Goal: Task Accomplishment & Management: Complete application form

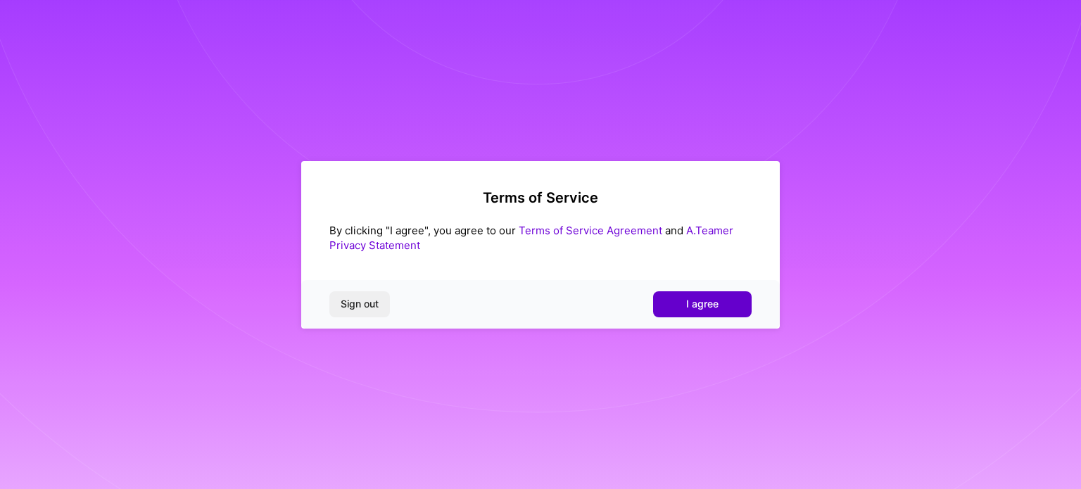
click at [701, 300] on span "I agree" at bounding box center [702, 304] width 32 height 14
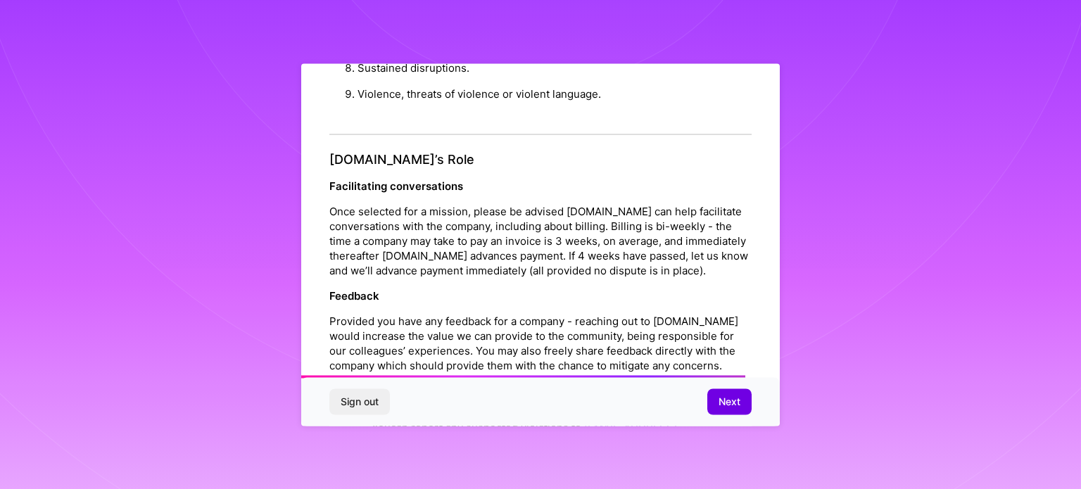
scroll to position [1632, 0]
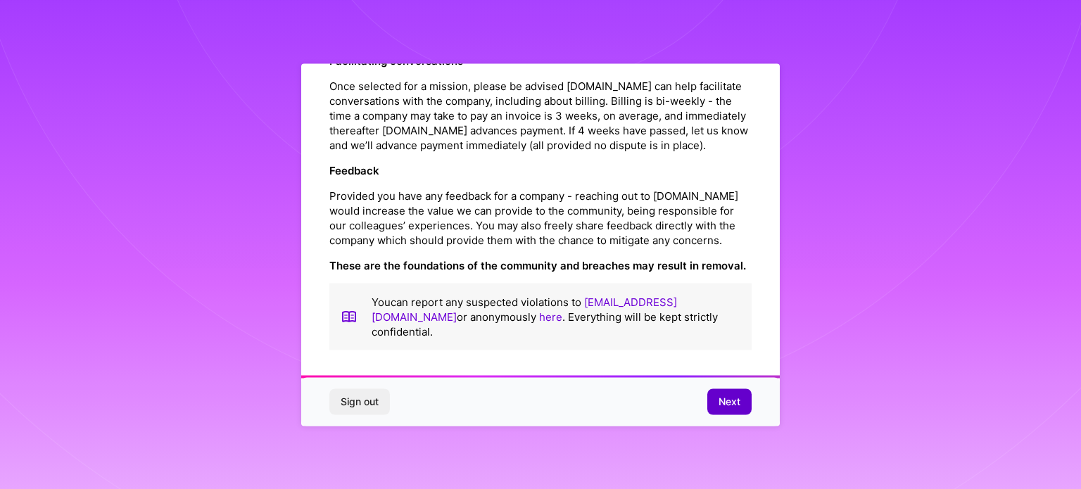
click at [735, 398] on span "Next" at bounding box center [729, 402] width 22 height 14
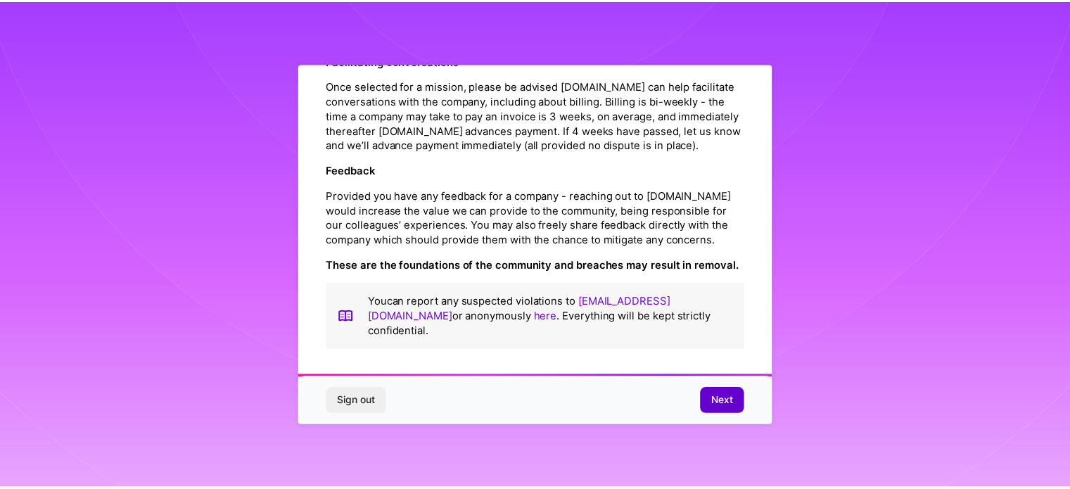
scroll to position [17, 0]
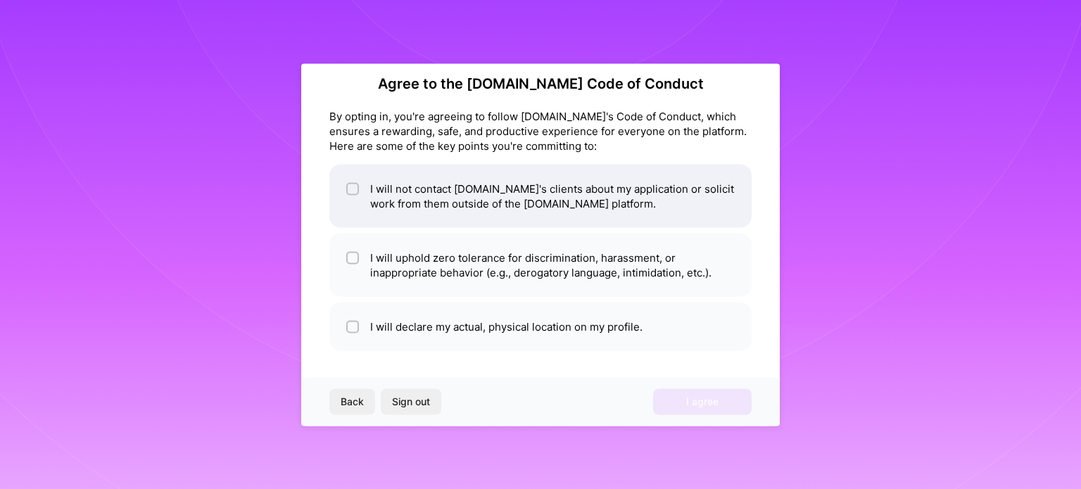
click at [364, 196] on li "I will not contact [DOMAIN_NAME]'s clients about my application or solicit work…" at bounding box center [540, 195] width 422 height 63
checkbox input "true"
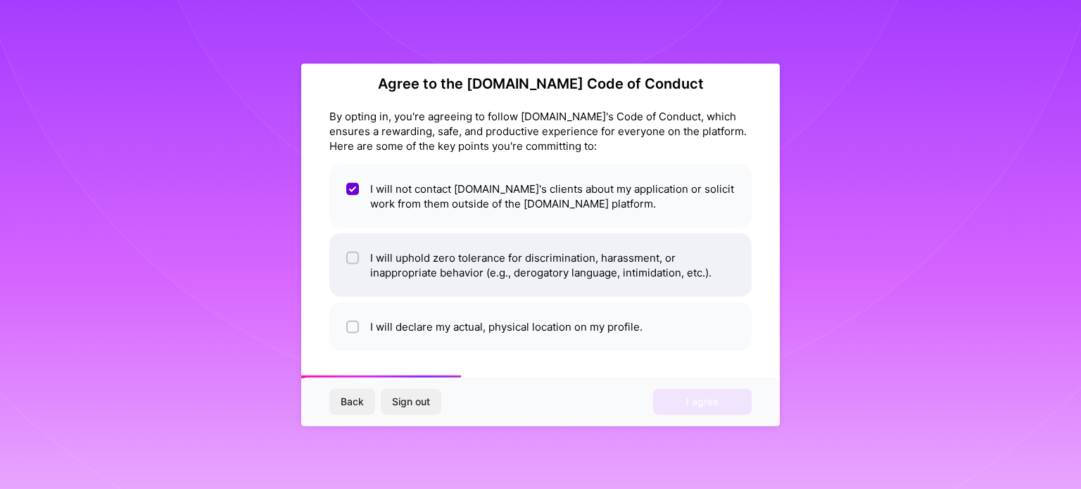
click at [348, 250] on span at bounding box center [352, 265] width 13 height 30
checkbox input "true"
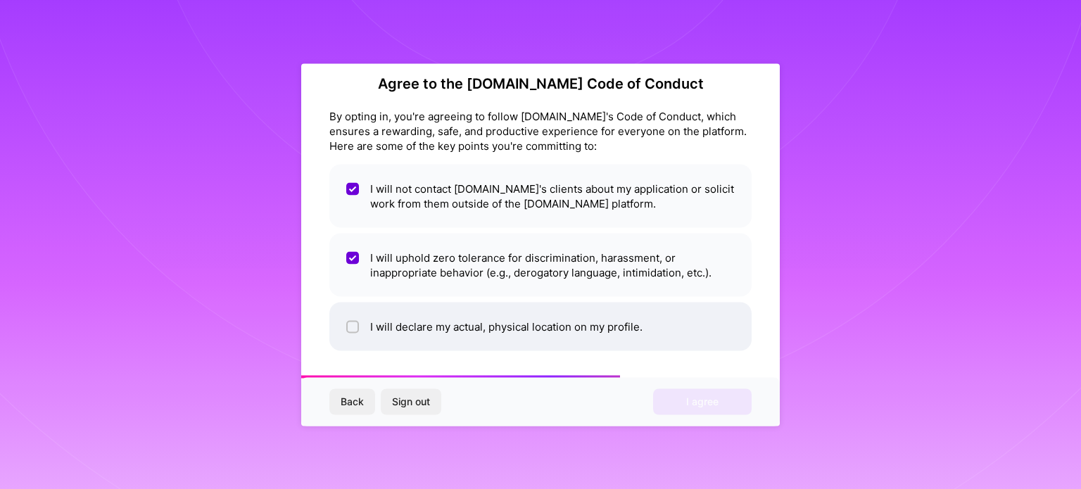
click at [357, 329] on input "checkbox" at bounding box center [354, 327] width 10 height 10
checkbox input "true"
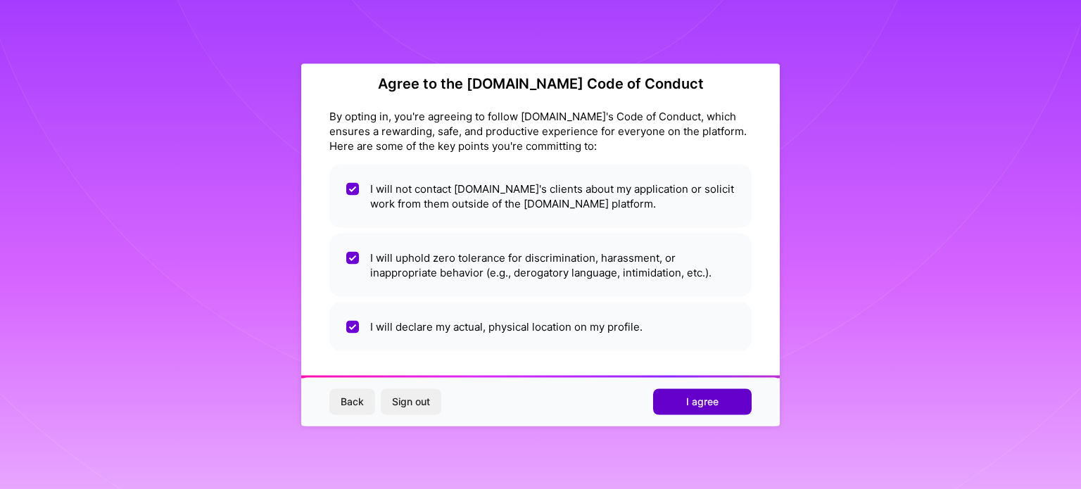
click at [692, 400] on span "I agree" at bounding box center [702, 402] width 32 height 14
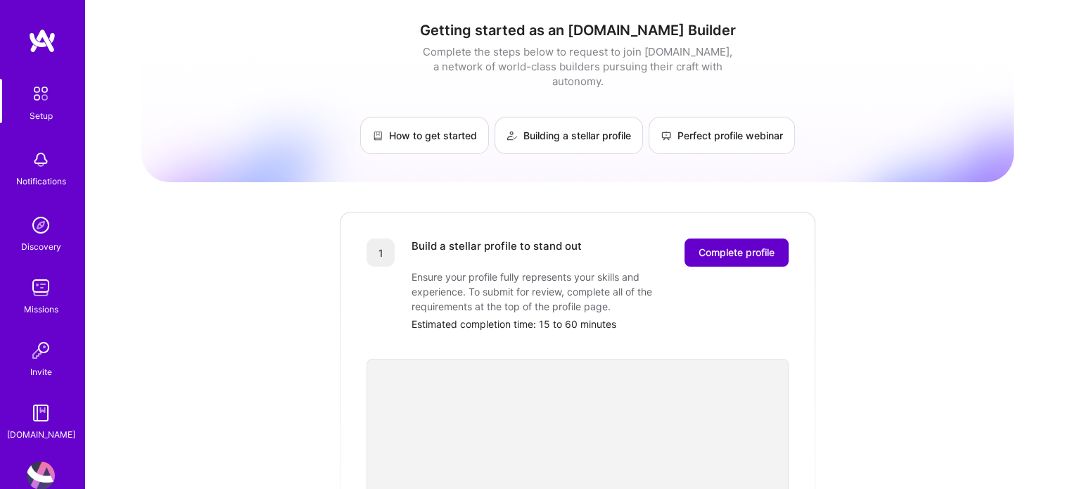
click at [701, 246] on span "Complete profile" at bounding box center [737, 253] width 76 height 14
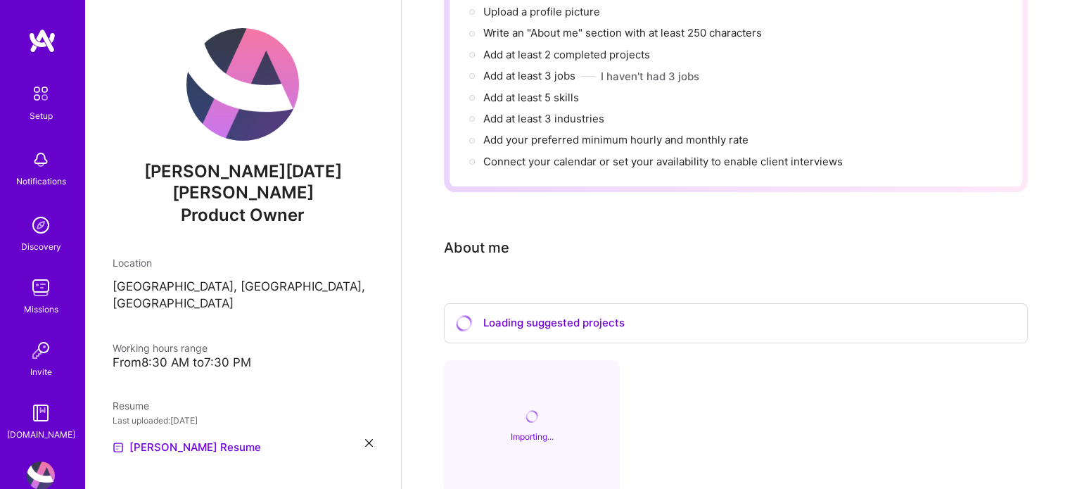
scroll to position [211, 0]
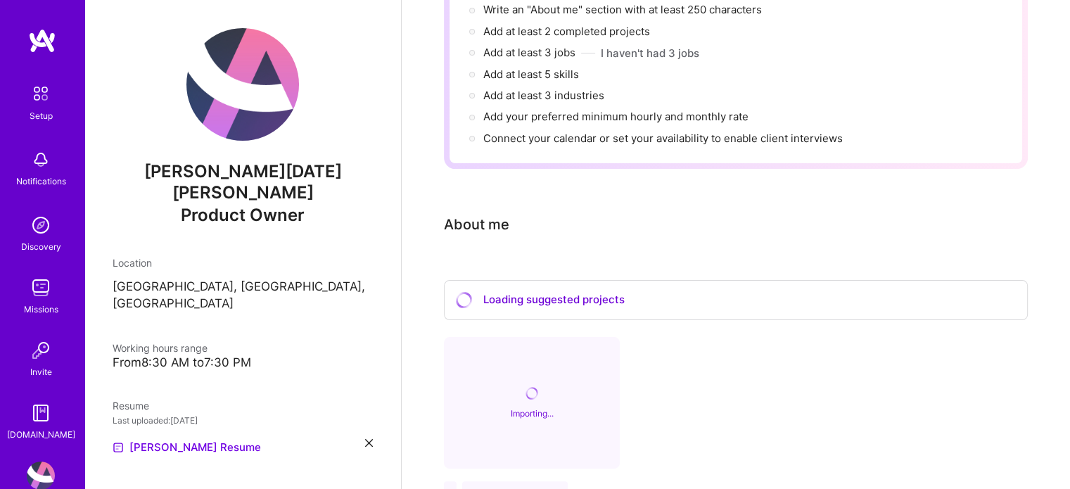
click at [274, 86] on img at bounding box center [242, 84] width 113 height 113
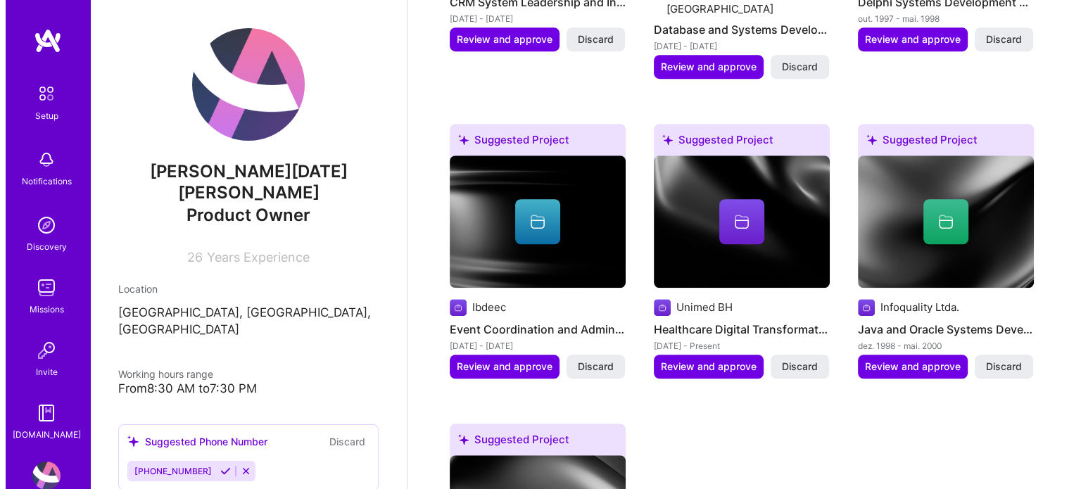
scroll to position [954, 0]
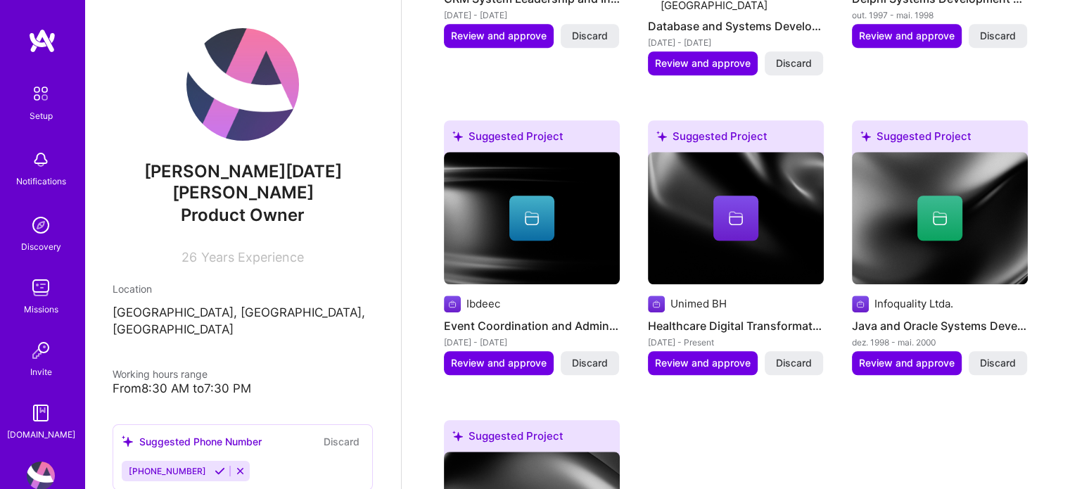
click at [729, 210] on icon at bounding box center [736, 218] width 17 height 17
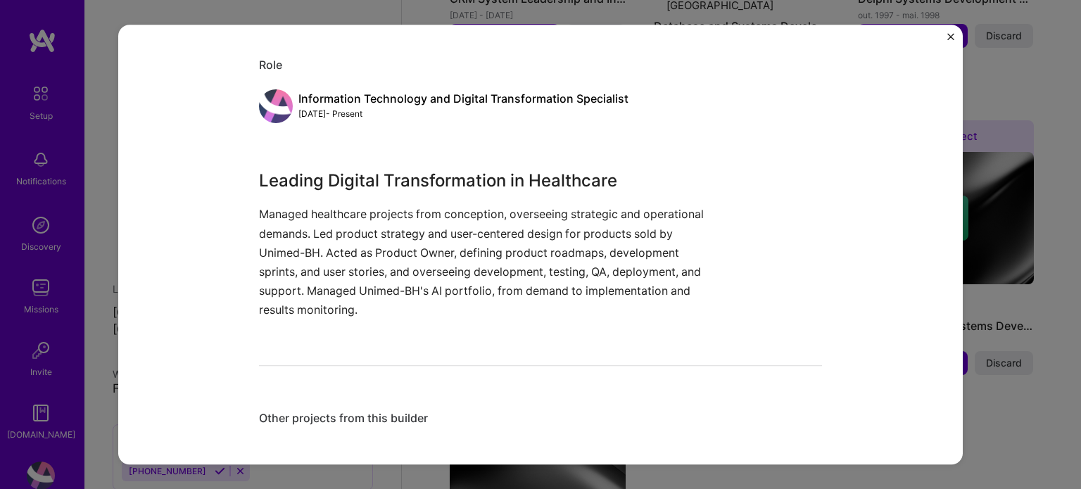
scroll to position [148, 0]
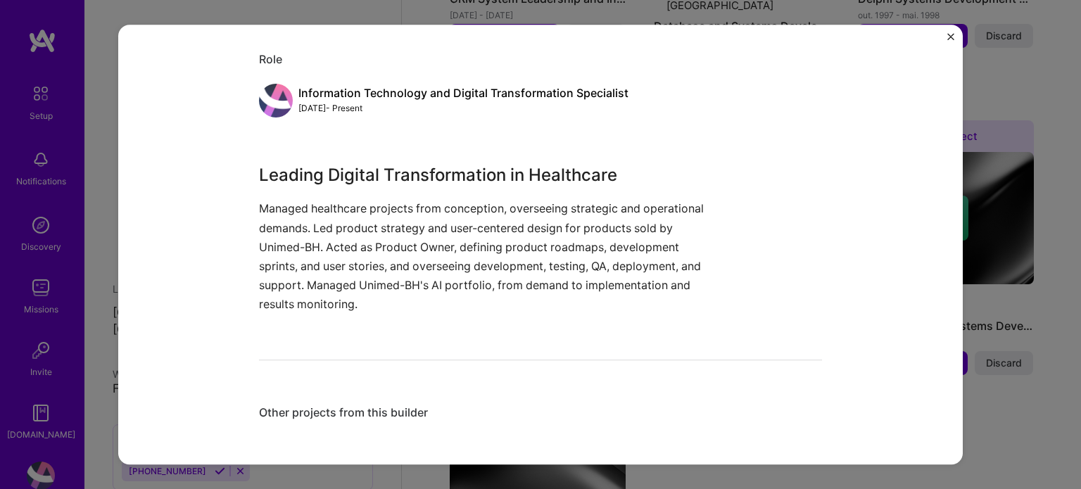
click at [949, 38] on img "Close" at bounding box center [950, 36] width 7 height 7
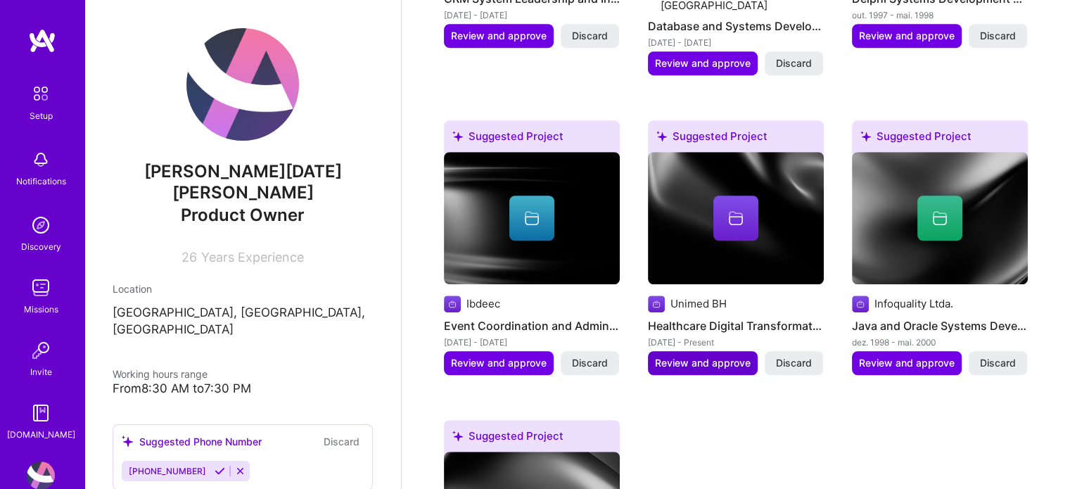
click at [718, 356] on span "Review and approve" at bounding box center [703, 363] width 96 height 14
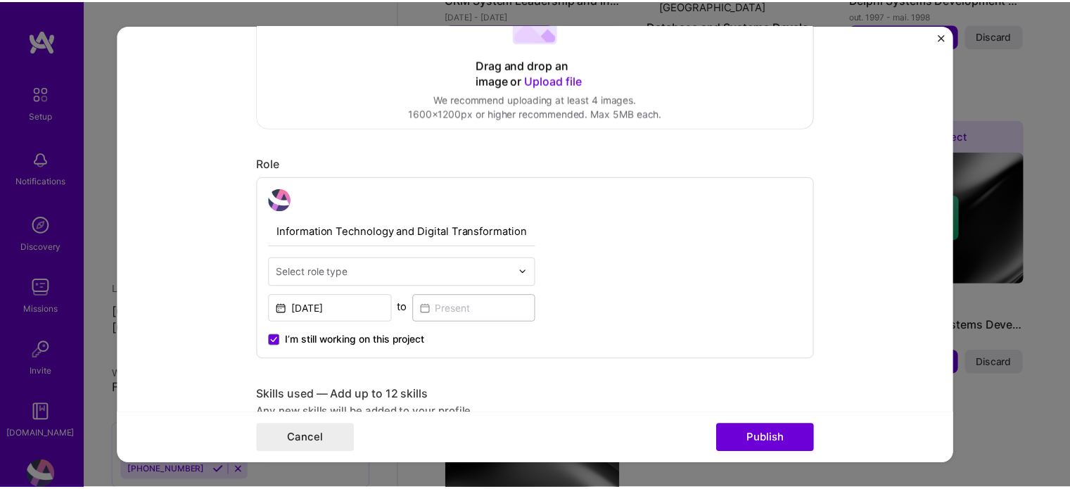
scroll to position [352, 0]
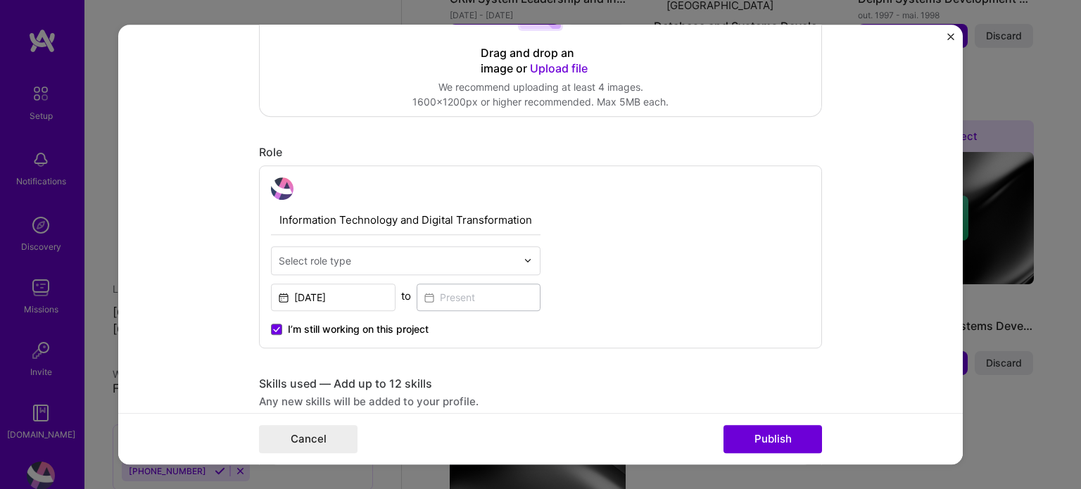
click at [946, 41] on form "Editing suggested project This project is suggested based on your LinkedIn, res…" at bounding box center [540, 245] width 844 height 440
click at [947, 38] on img "Close" at bounding box center [950, 36] width 7 height 7
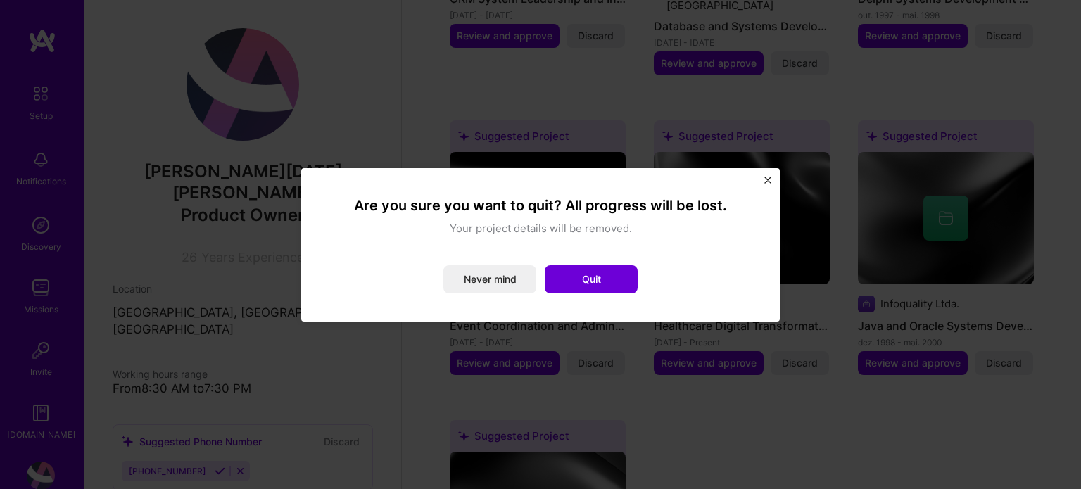
click at [593, 293] on div "Are you sure you want to quit? All progress will be lost. Your project details …" at bounding box center [540, 245] width 445 height 120
click at [590, 272] on button "Quit" at bounding box center [591, 279] width 93 height 28
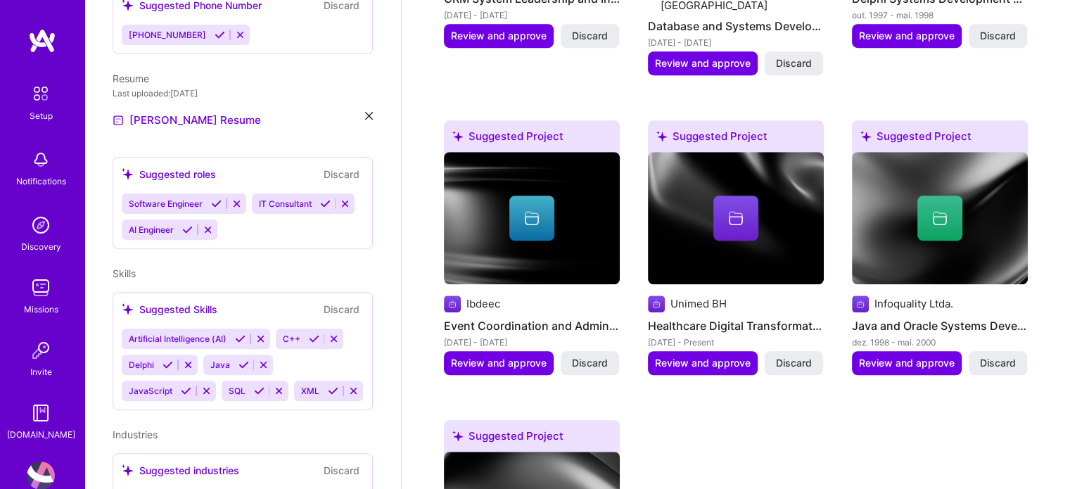
scroll to position [493, 0]
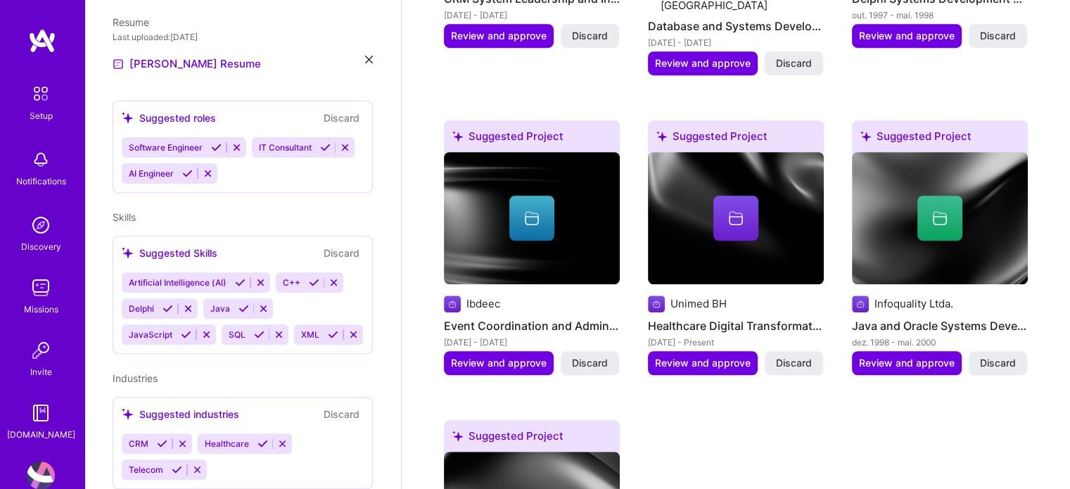
click at [337, 277] on icon at bounding box center [334, 282] width 11 height 11
click at [177, 303] on icon at bounding box center [182, 308] width 11 height 11
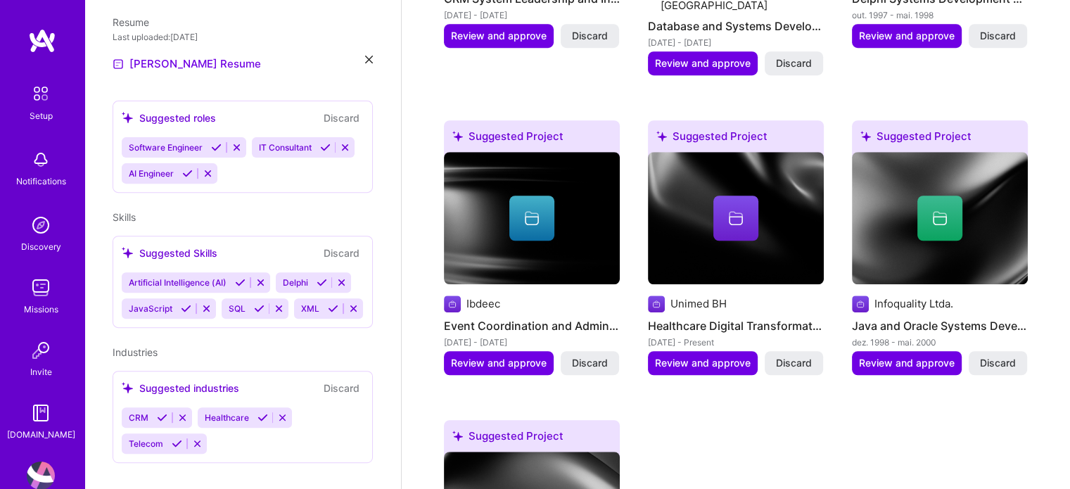
click at [209, 303] on icon at bounding box center [206, 308] width 11 height 11
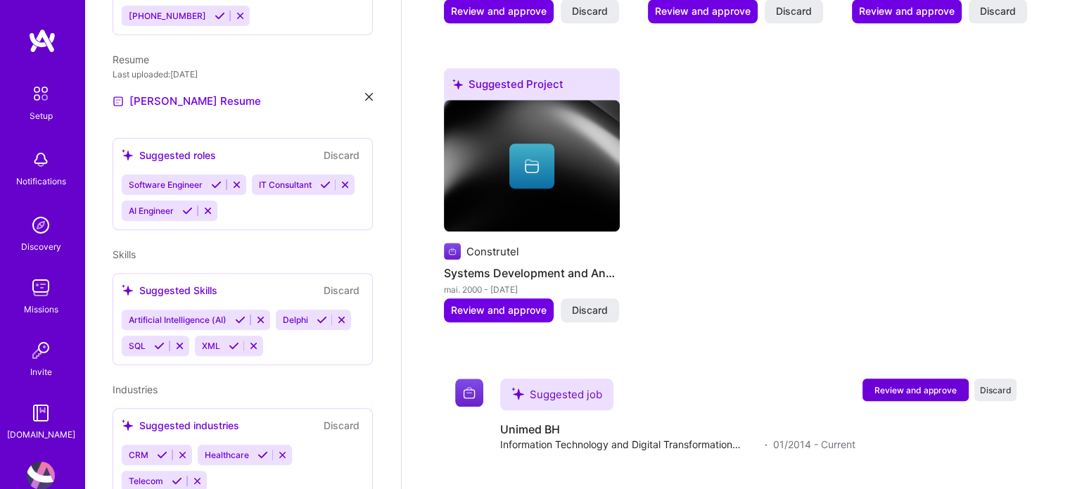
scroll to position [473, 0]
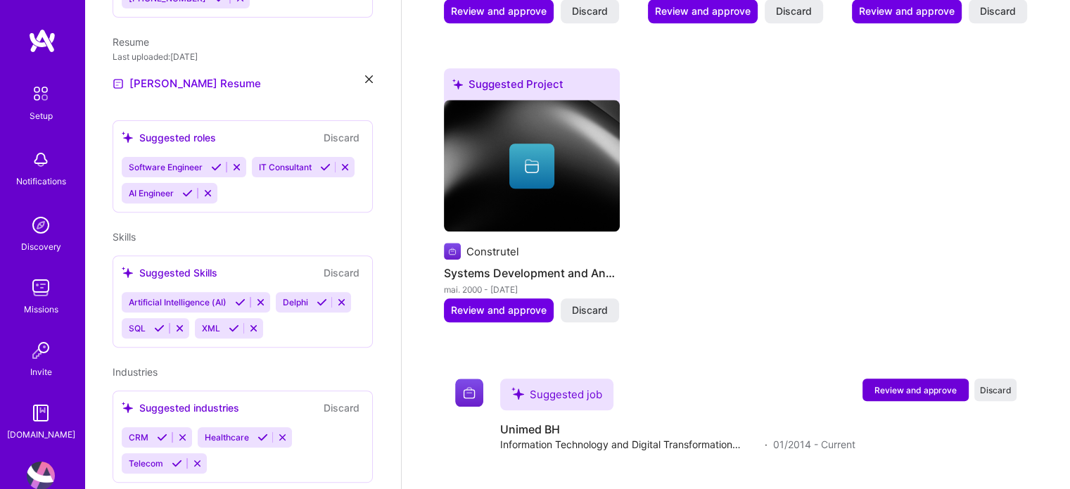
click at [32, 255] on div "Setup Notifications Discovery Missions Invite [DOMAIN_NAME]" at bounding box center [42, 260] width 84 height 363
click at [27, 288] on img at bounding box center [41, 288] width 28 height 28
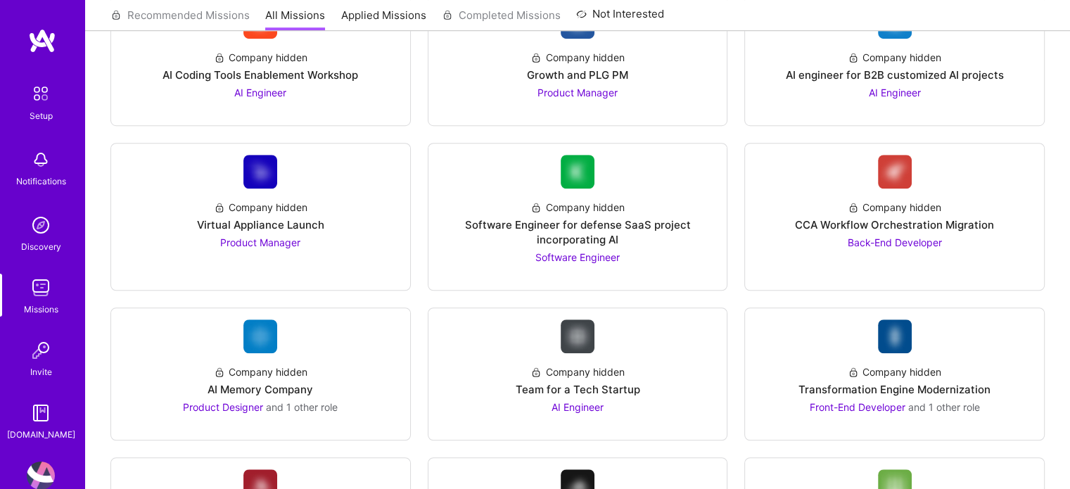
scroll to position [868, 0]
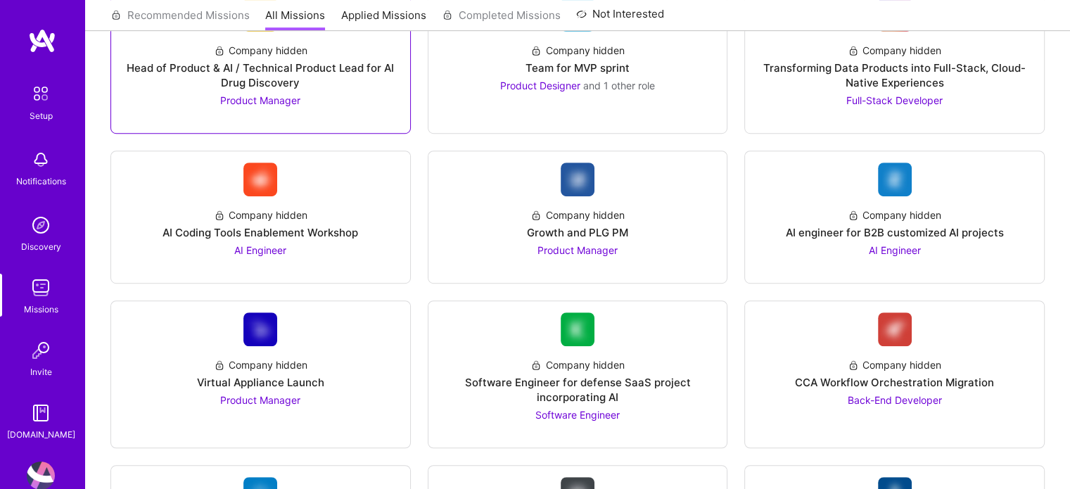
click at [287, 100] on span "Product Manager" at bounding box center [260, 100] width 80 height 12
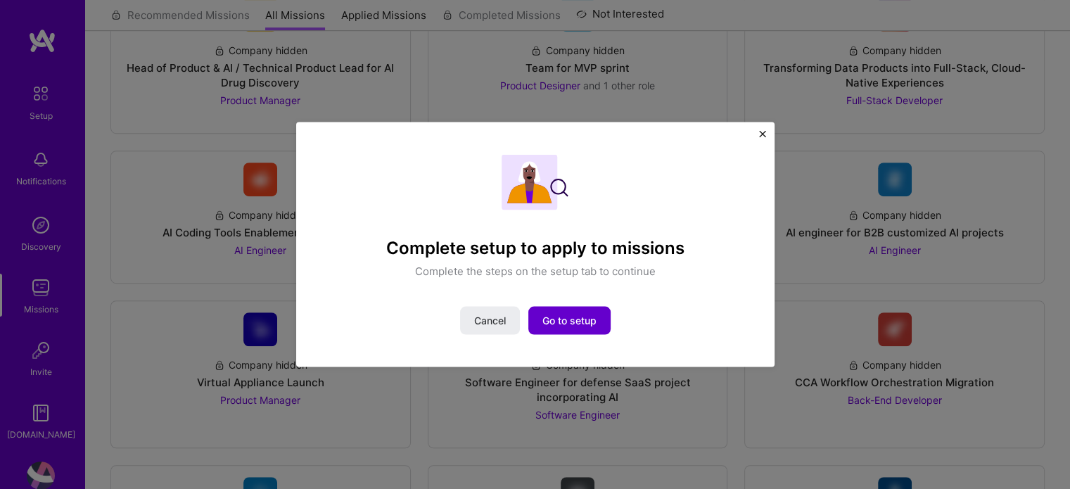
click at [546, 326] on span "Go to setup" at bounding box center [569, 321] width 54 height 14
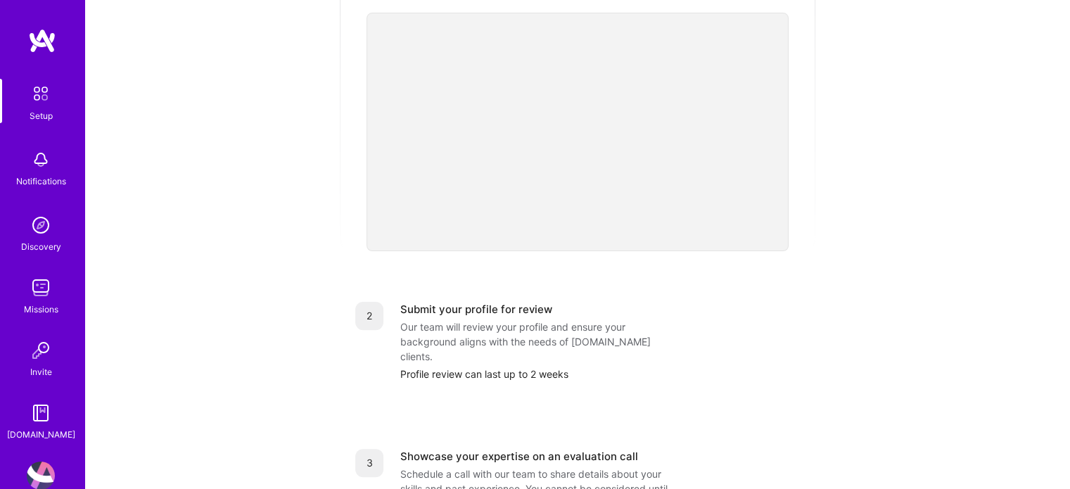
scroll to position [580, 0]
